Goal: Obtain resource: Obtain resource

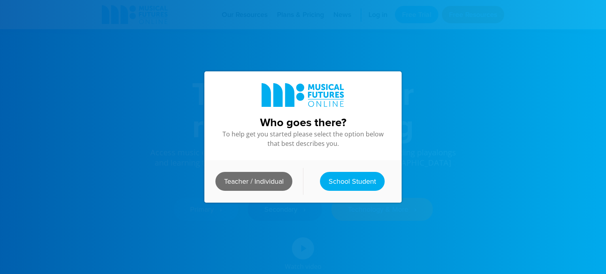
click at [266, 188] on link "Teacher / Individual" at bounding box center [253, 181] width 77 height 19
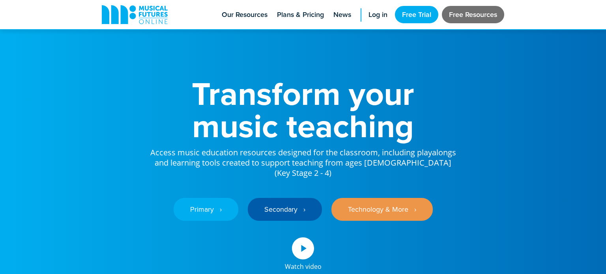
click at [476, 15] on link "Free Resources" at bounding box center [473, 14] width 62 height 17
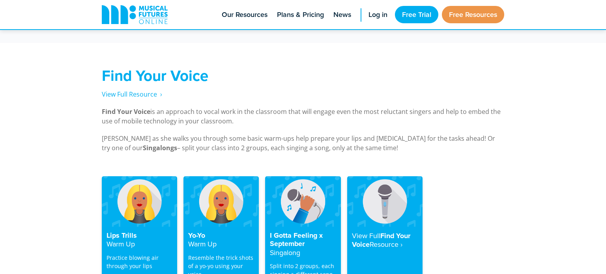
scroll to position [1478, 0]
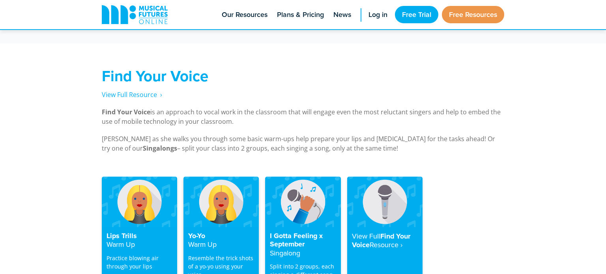
click at [223, 232] on h4 "Yo-Yo Warm Up" at bounding box center [221, 240] width 66 height 17
